Goal: Information Seeking & Learning: Learn about a topic

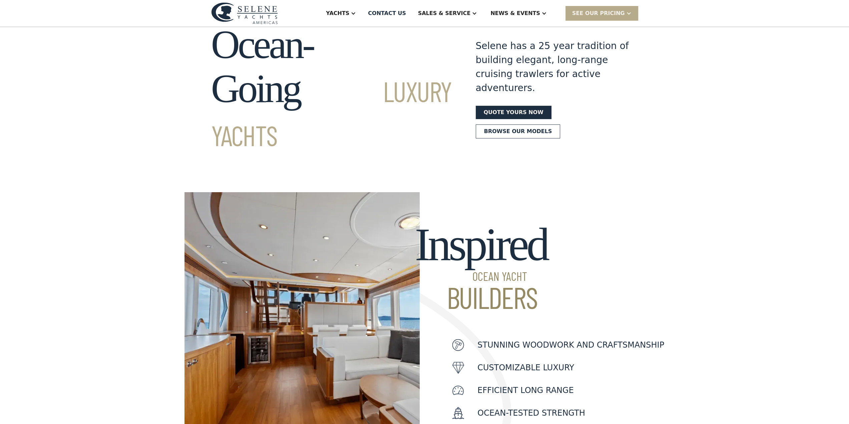
scroll to position [33, 0]
click at [561, 124] on link "Browse our models" at bounding box center [518, 131] width 85 height 14
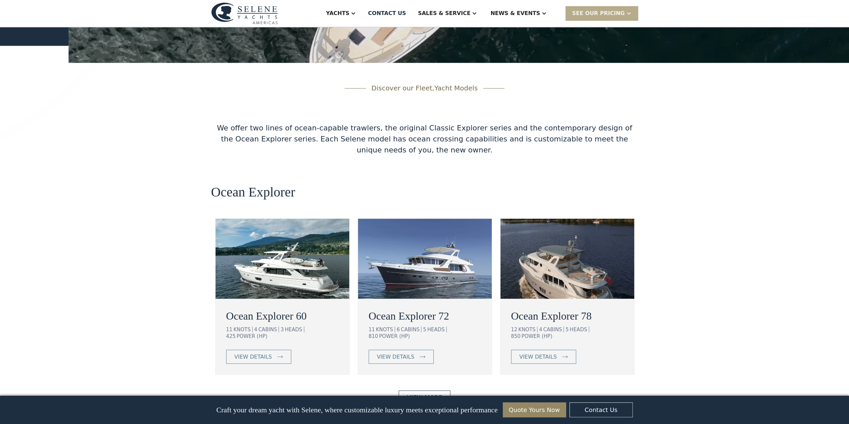
scroll to position [1026, 0]
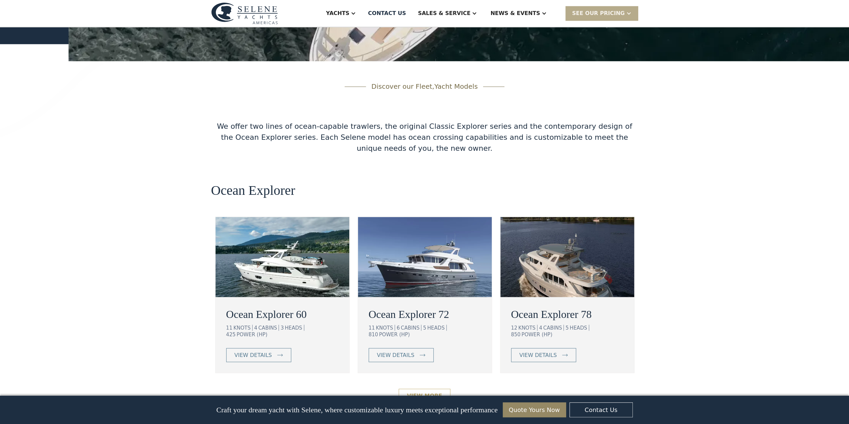
click at [439, 389] on link "View More" at bounding box center [425, 396] width 52 height 14
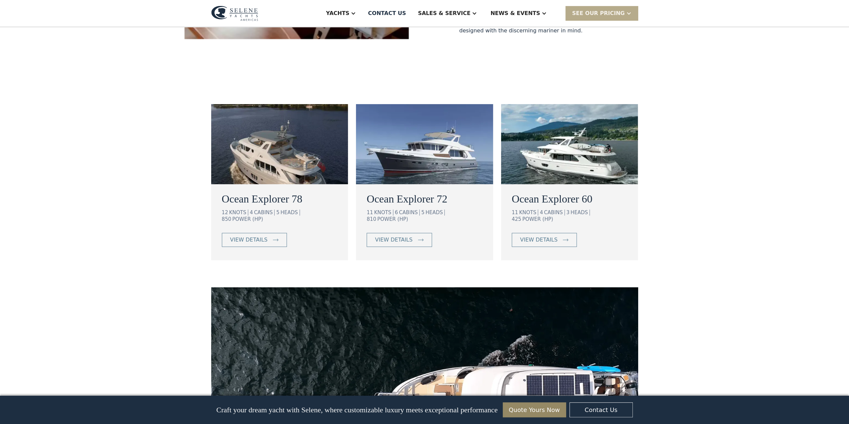
scroll to position [334, 0]
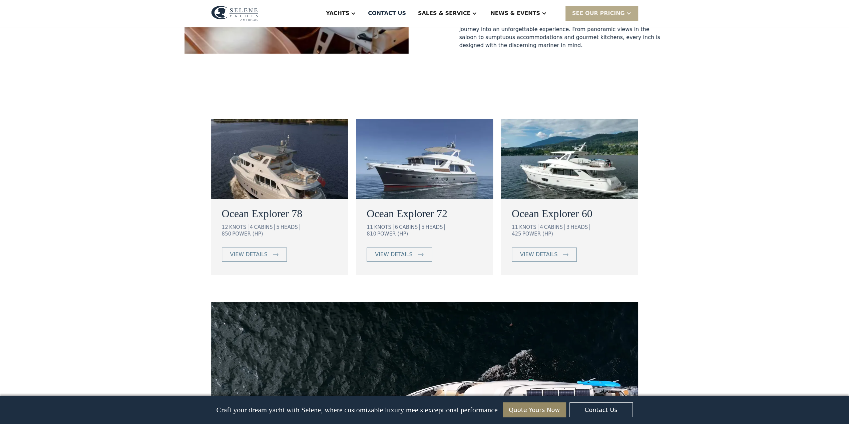
click at [552, 206] on h2 "Ocean Explorer 60" at bounding box center [570, 214] width 116 height 16
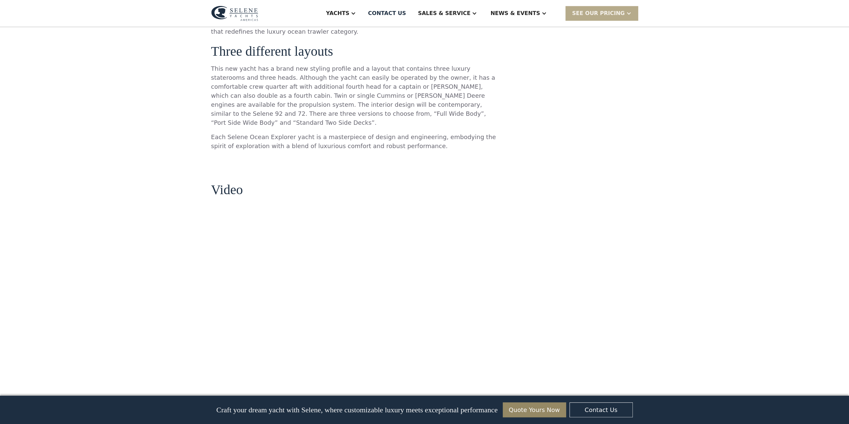
scroll to position [434, 0]
